Goal: Information Seeking & Learning: Learn about a topic

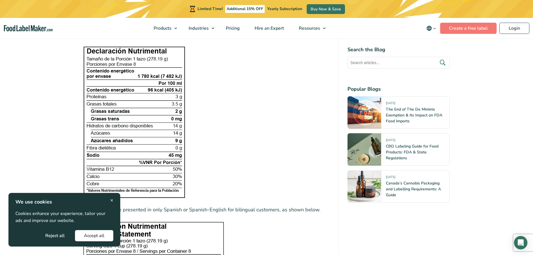
scroll to position [1174, 0]
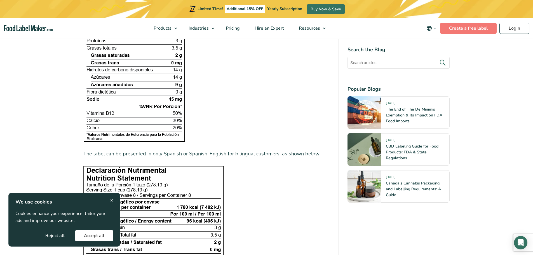
click at [113, 199] on span "×" at bounding box center [111, 200] width 3 height 8
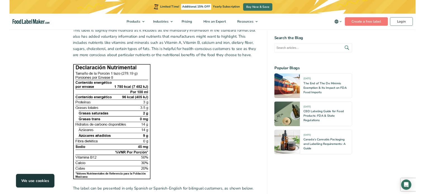
scroll to position [1090, 0]
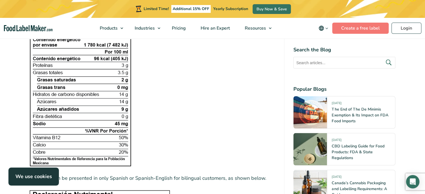
scroll to position [1146, 0]
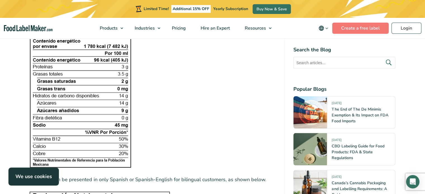
click at [167, 139] on figure at bounding box center [153, 92] width 246 height 151
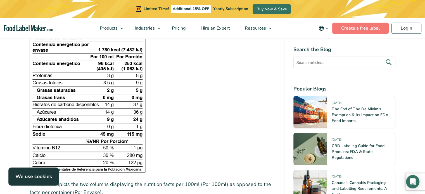
scroll to position [1845, 0]
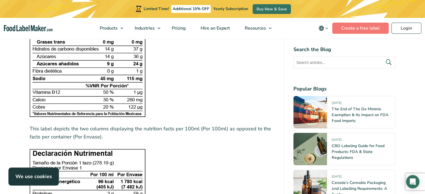
click at [167, 86] on figure at bounding box center [153, 40] width 246 height 154
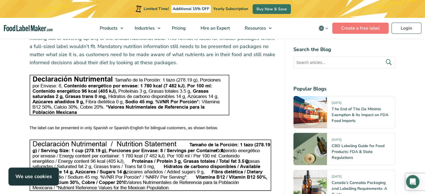
scroll to position [1593, 0]
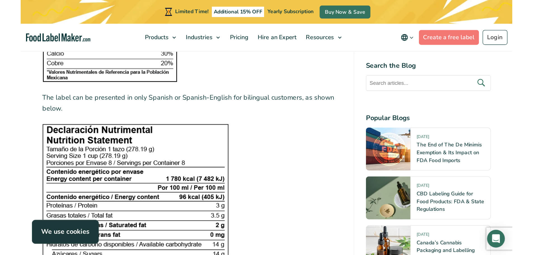
scroll to position [1286, 0]
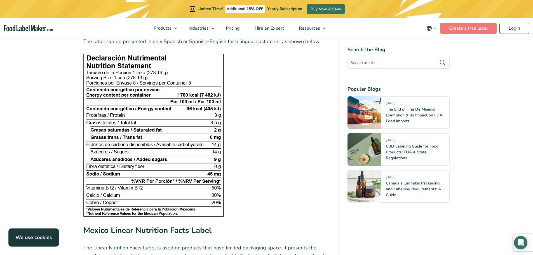
drag, startPoint x: 257, startPoint y: 180, endPoint x: 251, endPoint y: 175, distance: 7.7
click at [257, 180] on figure at bounding box center [206, 134] width 246 height 163
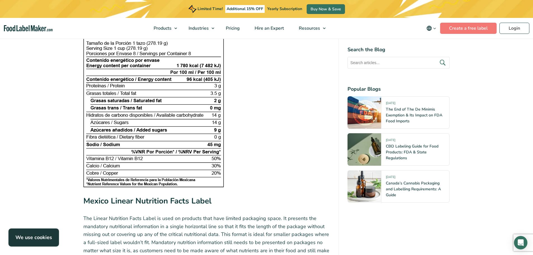
scroll to position [1202, 0]
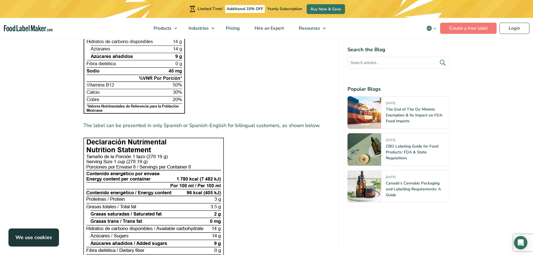
click at [318, 194] on figure at bounding box center [206, 218] width 246 height 163
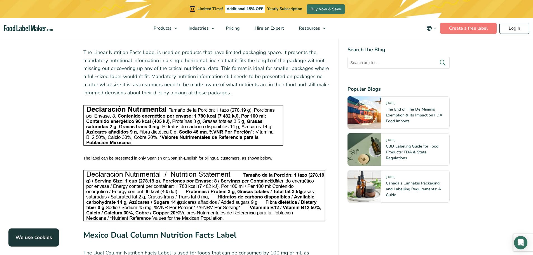
scroll to position [1482, 0]
